Goal: Find specific page/section: Find specific page/section

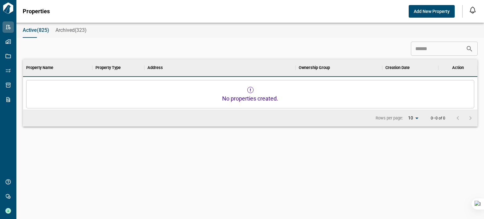
scroll to position [5, 3]
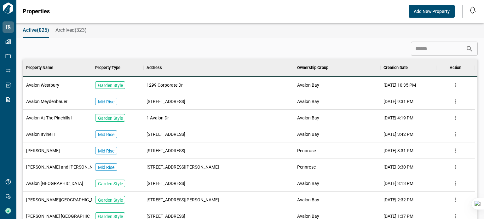
click at [53, 86] on span "Avalon Westbury" at bounding box center [42, 85] width 33 height 6
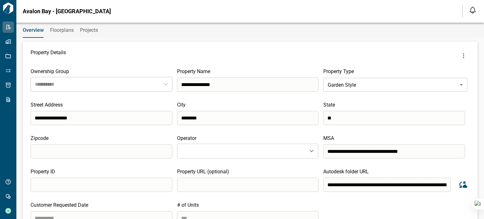
click at [66, 30] on span "Floorplans" at bounding box center [62, 30] width 24 height 6
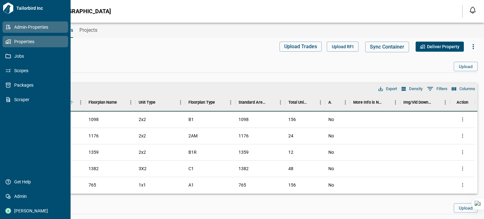
click at [22, 44] on span "Properties" at bounding box center [36, 41] width 51 height 6
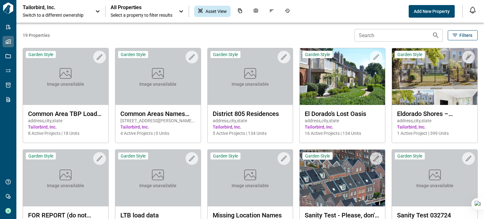
click at [80, 17] on span "Switch to a different ownership" at bounding box center [56, 15] width 66 height 6
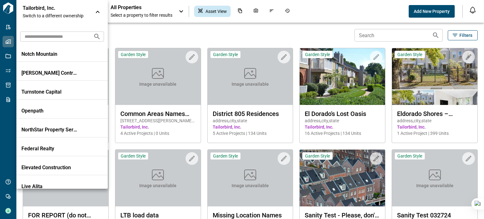
click at [49, 34] on input "text" at bounding box center [54, 37] width 68 height 12
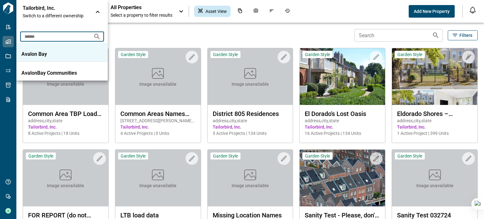
type input "******"
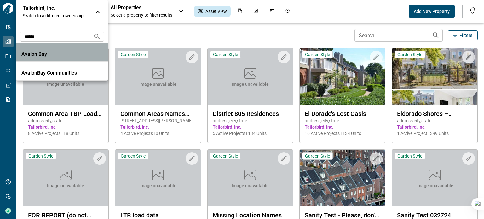
click at [35, 58] on li "Avalon Bay" at bounding box center [61, 52] width 91 height 19
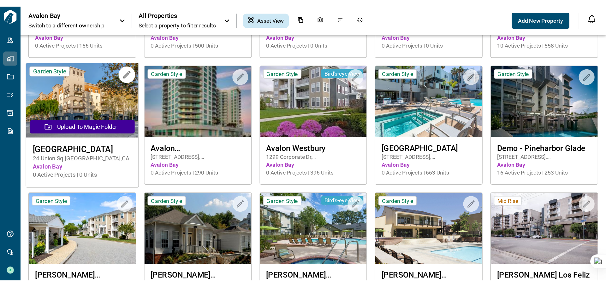
scroll to position [915, 0]
